Goal: Use online tool/utility: Utilize a website feature to perform a specific function

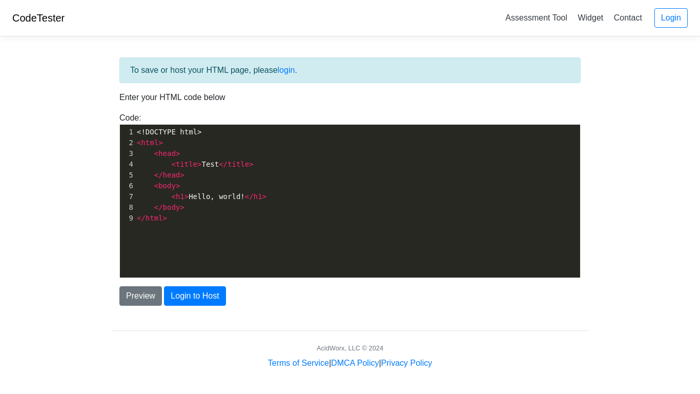
click at [170, 218] on pre "</ html >" at bounding box center [357, 218] width 445 height 11
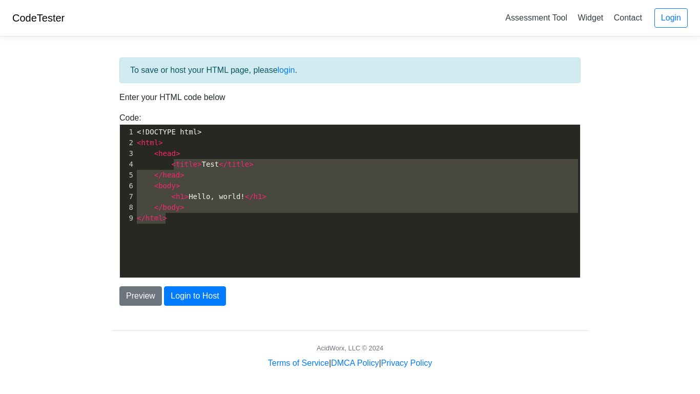
drag, startPoint x: 169, startPoint y: 216, endPoint x: 180, endPoint y: 148, distance: 69.1
click at [180, 148] on div "1 <!DOCTYPE html> 2 < html > 3 < head > 4 < title > Test </ title > 5 </ head >…" at bounding box center [357, 175] width 445 height 97
type textarea "<head> <title>Test</title> </head> <body> <h1>Hello, world!</h1> </body> </html>"
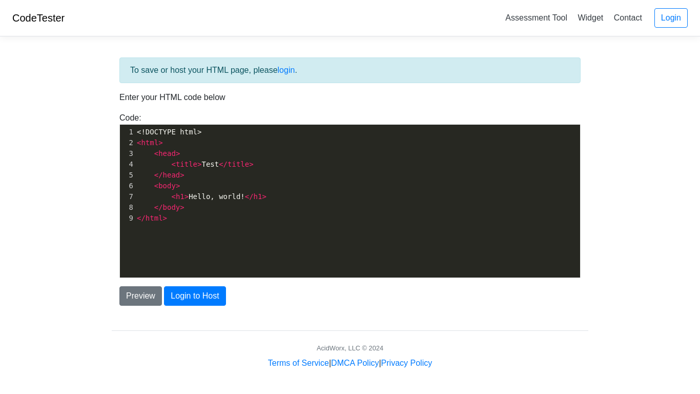
scroll to position [4, 0]
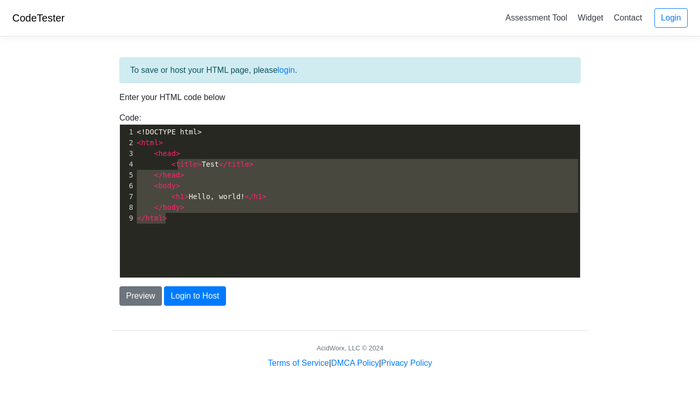
type textarea "<head> <title>Test</title> </head> <body> <h1>Hello, world!</h1> </body> </html>"
drag, startPoint x: 168, startPoint y: 221, endPoint x: 174, endPoint y: 138, distance: 82.8
click at [174, 138] on div "1 <!DOCTYPE html> 2 < html > 3 < head > 4 < title > Test </ title > 5 </ head >…" at bounding box center [357, 175] width 445 height 97
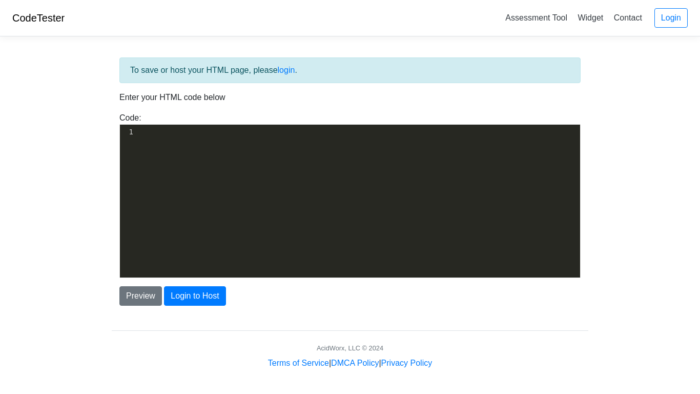
click at [135, 130] on pre "​" at bounding box center [357, 132] width 445 height 11
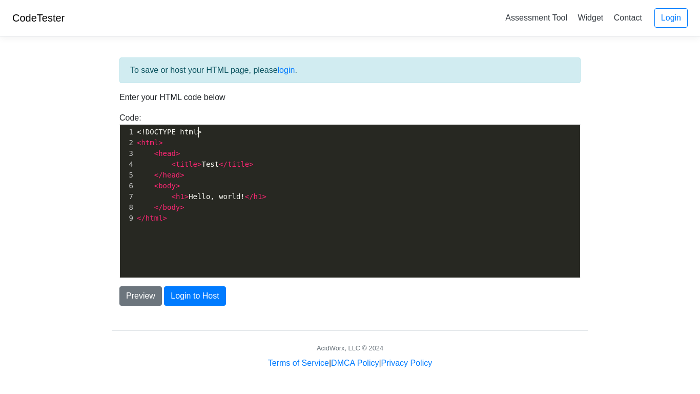
scroll to position [4, 0]
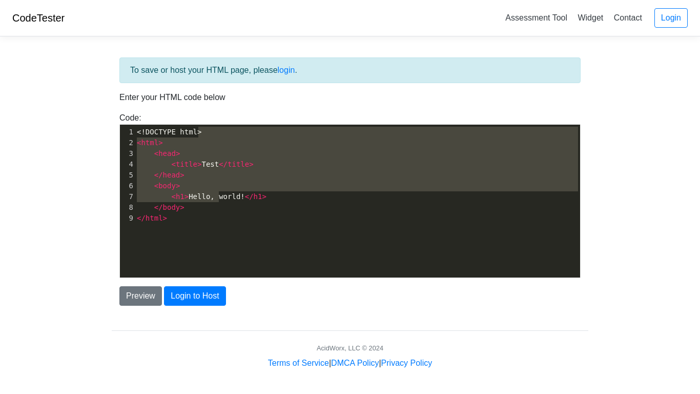
type textarea "<html> <head> <title>Test</title> </head> <body> <h1>Hello, world!</h1> </body>…"
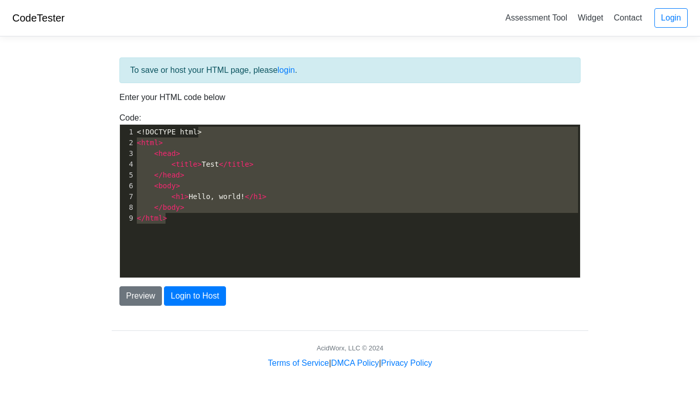
drag, startPoint x: 205, startPoint y: 132, endPoint x: 220, endPoint y: 222, distance: 92.0
click at [220, 222] on div "1 <!DOCTYPE html> 2 < html > 3 < head > 4 < title > Test </ title > 5 </ head >…" at bounding box center [357, 175] width 445 height 97
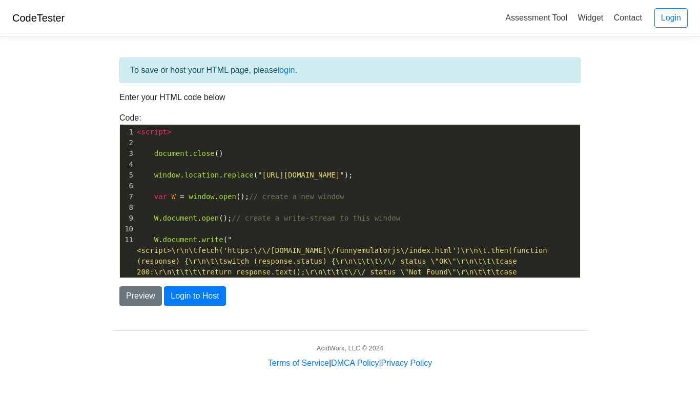
scroll to position [336, 0]
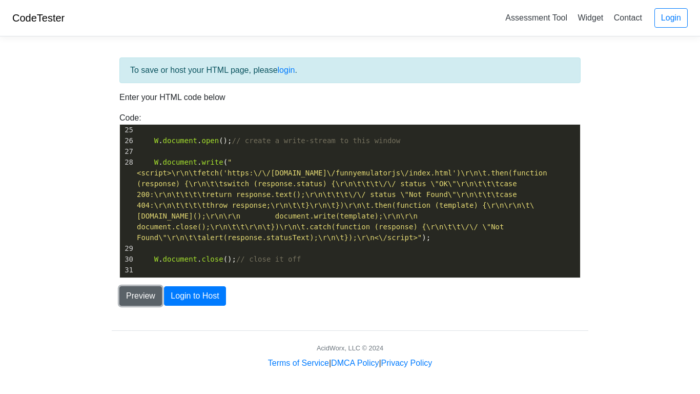
click at [146, 293] on button "Preview" at bounding box center [140, 295] width 43 height 19
